Goal: Book appointment/travel/reservation

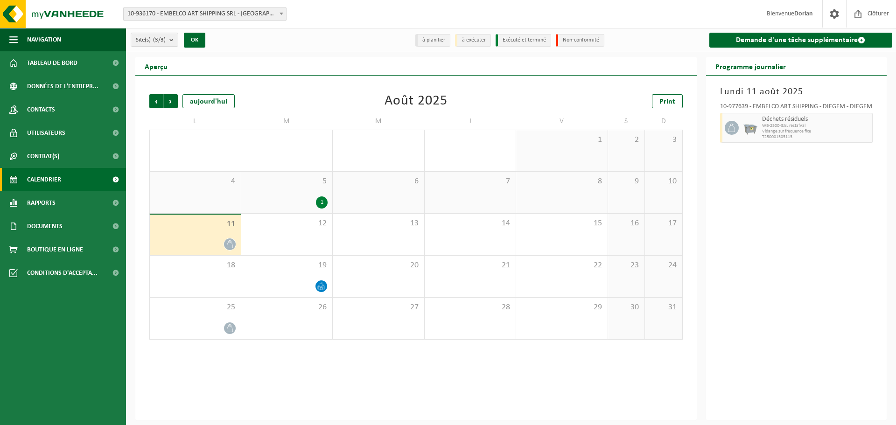
click at [65, 177] on link "Calendrier" at bounding box center [63, 179] width 126 height 23
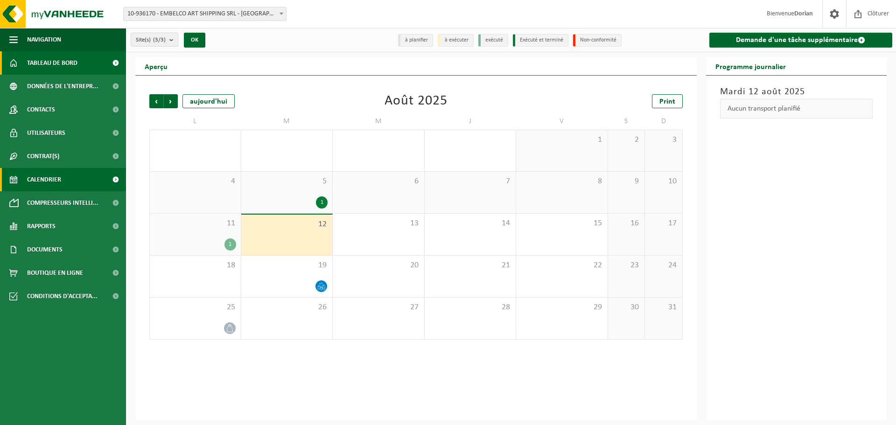
click at [66, 63] on span "Tableau de bord" at bounding box center [52, 62] width 50 height 23
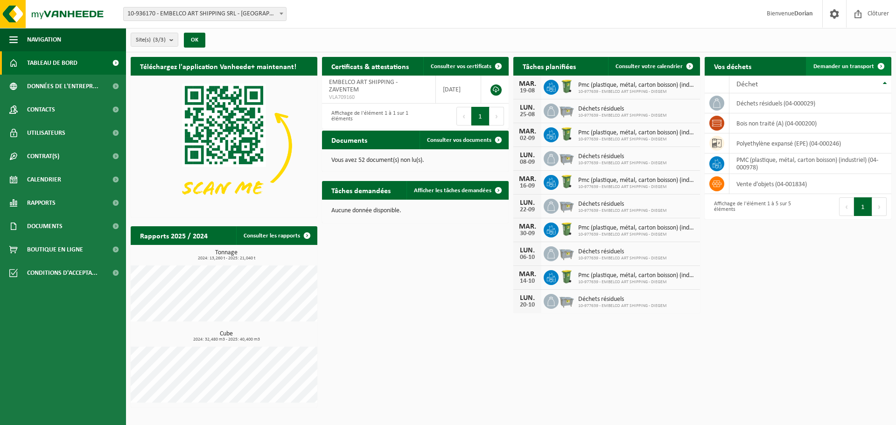
click at [859, 65] on span "Demander un transport" at bounding box center [844, 66] width 61 height 6
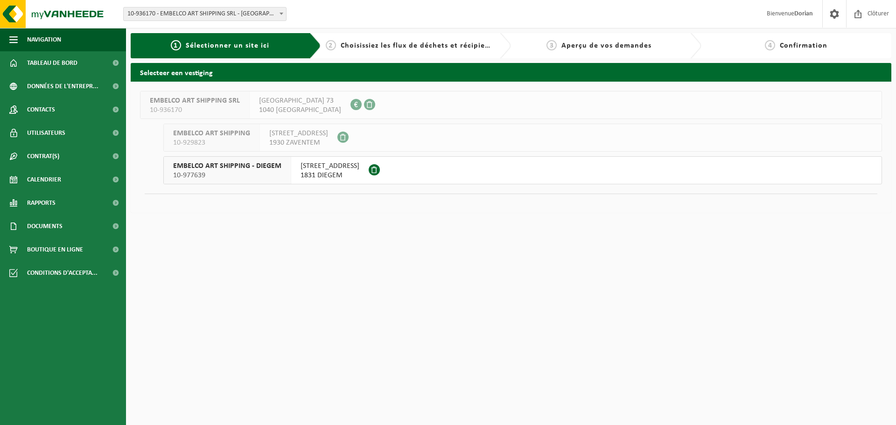
click at [326, 174] on span "1831 DIEGEM" at bounding box center [330, 175] width 59 height 9
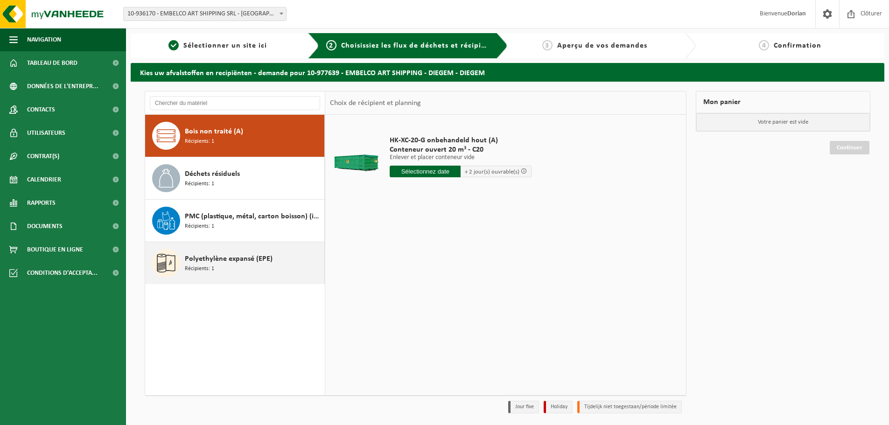
click at [235, 263] on span "Polyethylène expansé (EPE)" at bounding box center [229, 258] width 88 height 11
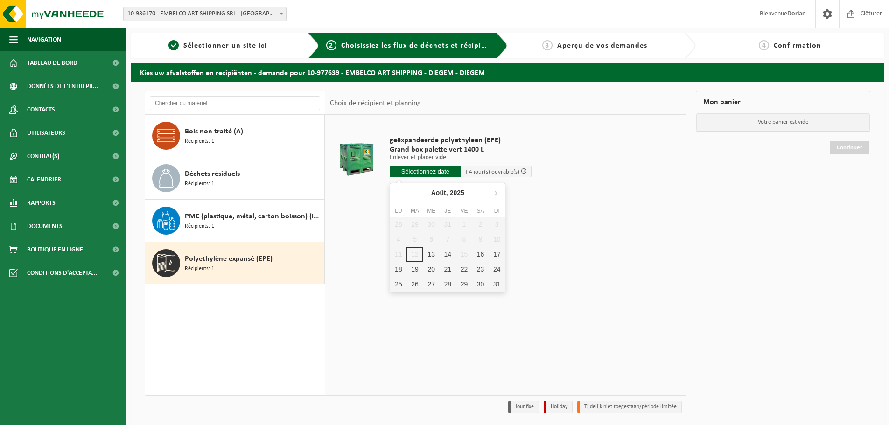
click at [446, 172] on input "text" at bounding box center [425, 172] width 71 height 12
click at [428, 252] on div "13" at bounding box center [431, 254] width 16 height 15
type input "à partir de 2025-08-13"
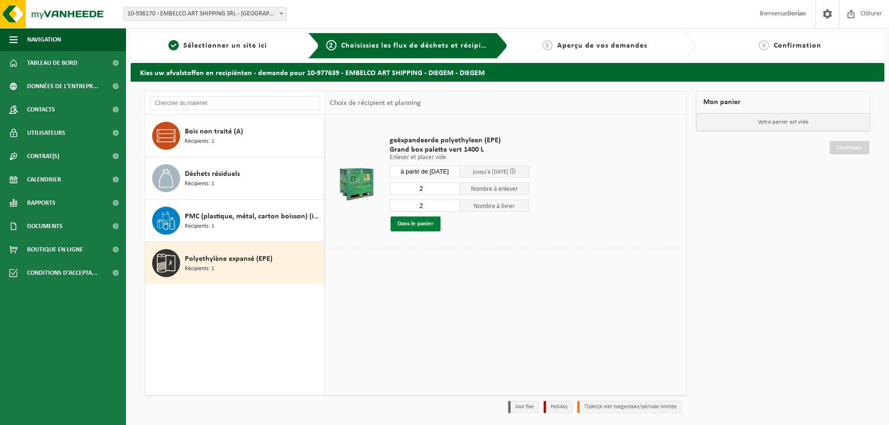
click at [431, 225] on button "Dans le panier" at bounding box center [416, 224] width 50 height 15
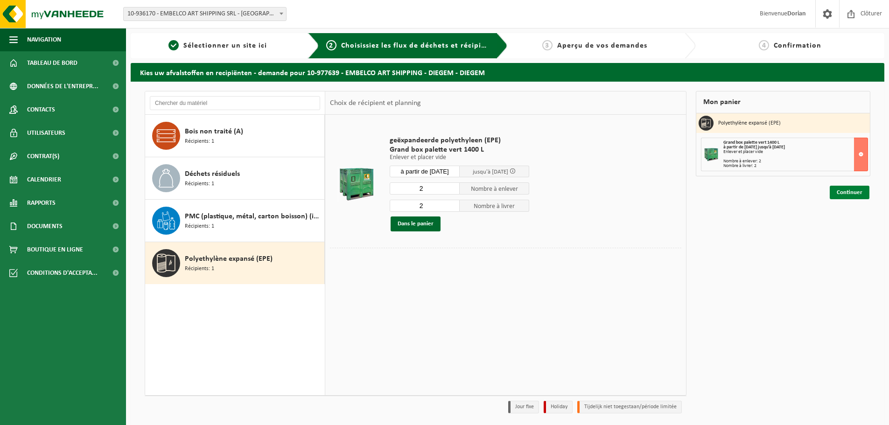
click at [856, 196] on link "Continuer" at bounding box center [850, 193] width 40 height 14
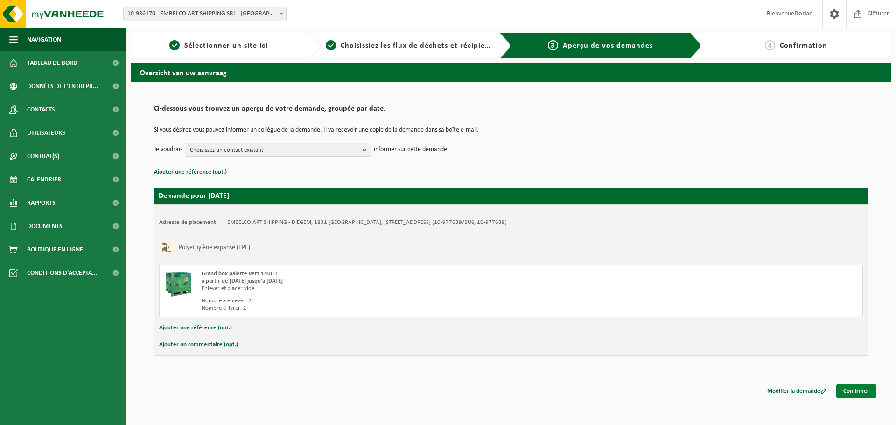
click at [869, 396] on link "Confirmer" at bounding box center [857, 392] width 40 height 14
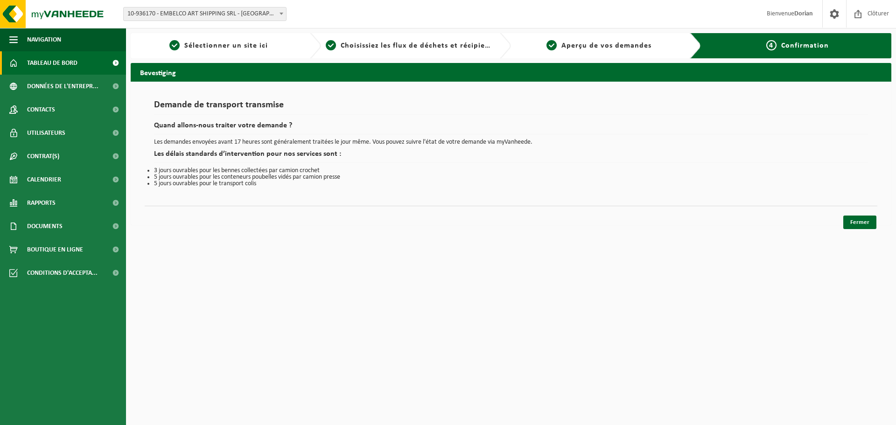
click at [41, 58] on span "Tableau de bord" at bounding box center [52, 62] width 50 height 23
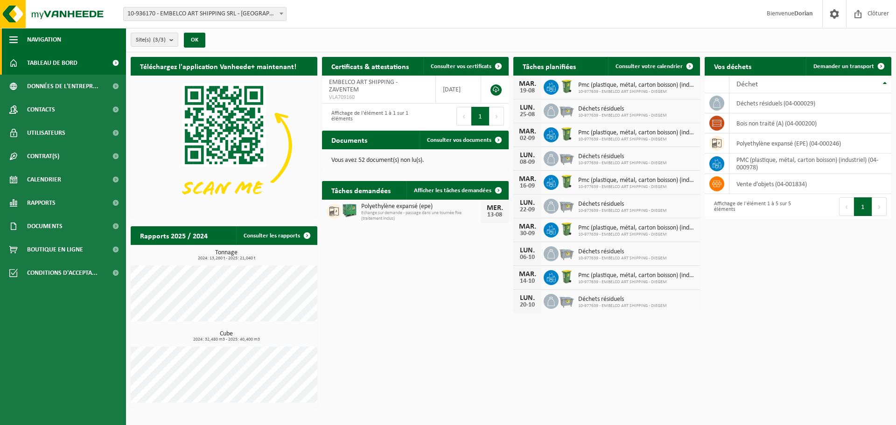
click at [74, 35] on button "Navigation" at bounding box center [63, 39] width 126 height 23
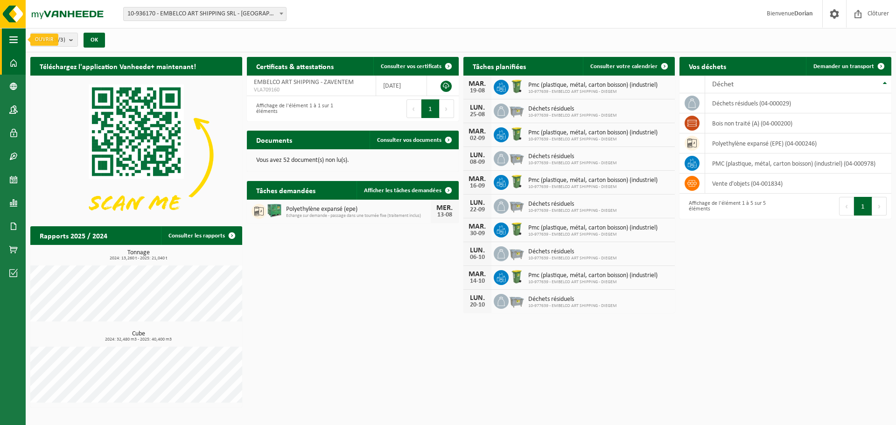
click at [10, 42] on span "button" at bounding box center [13, 39] width 8 height 23
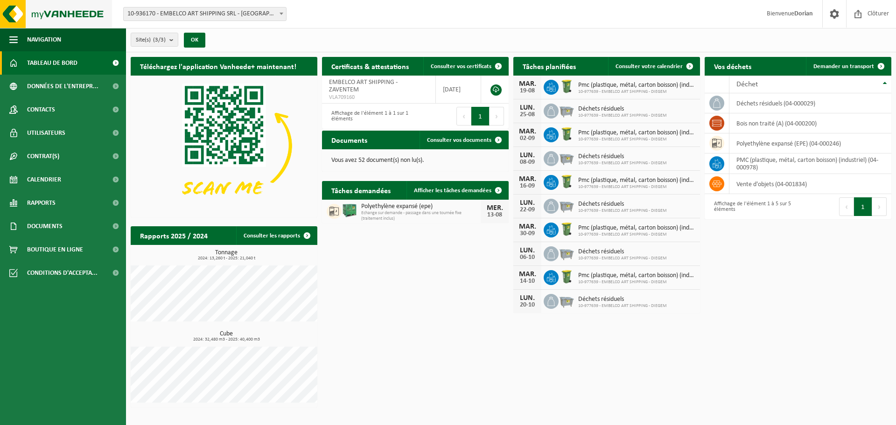
click at [75, 9] on img at bounding box center [56, 14] width 112 height 28
click at [853, 61] on link "Demander un transport" at bounding box center [848, 66] width 84 height 19
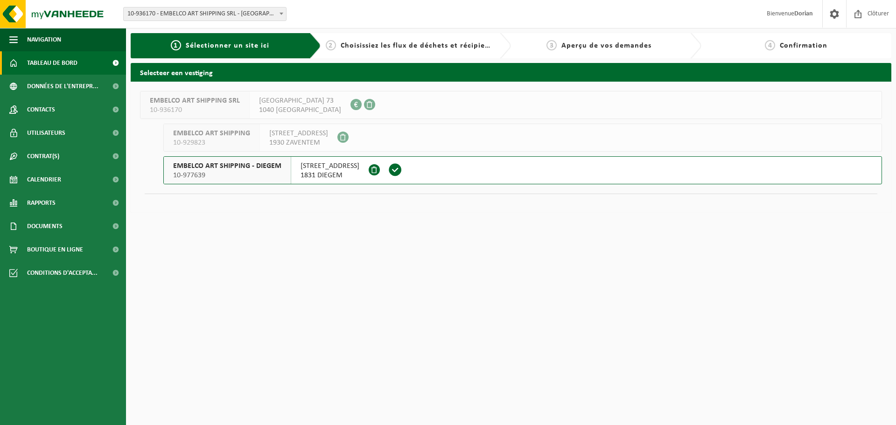
click at [64, 63] on span "Tableau de bord" at bounding box center [52, 62] width 50 height 23
